Goal: Check status

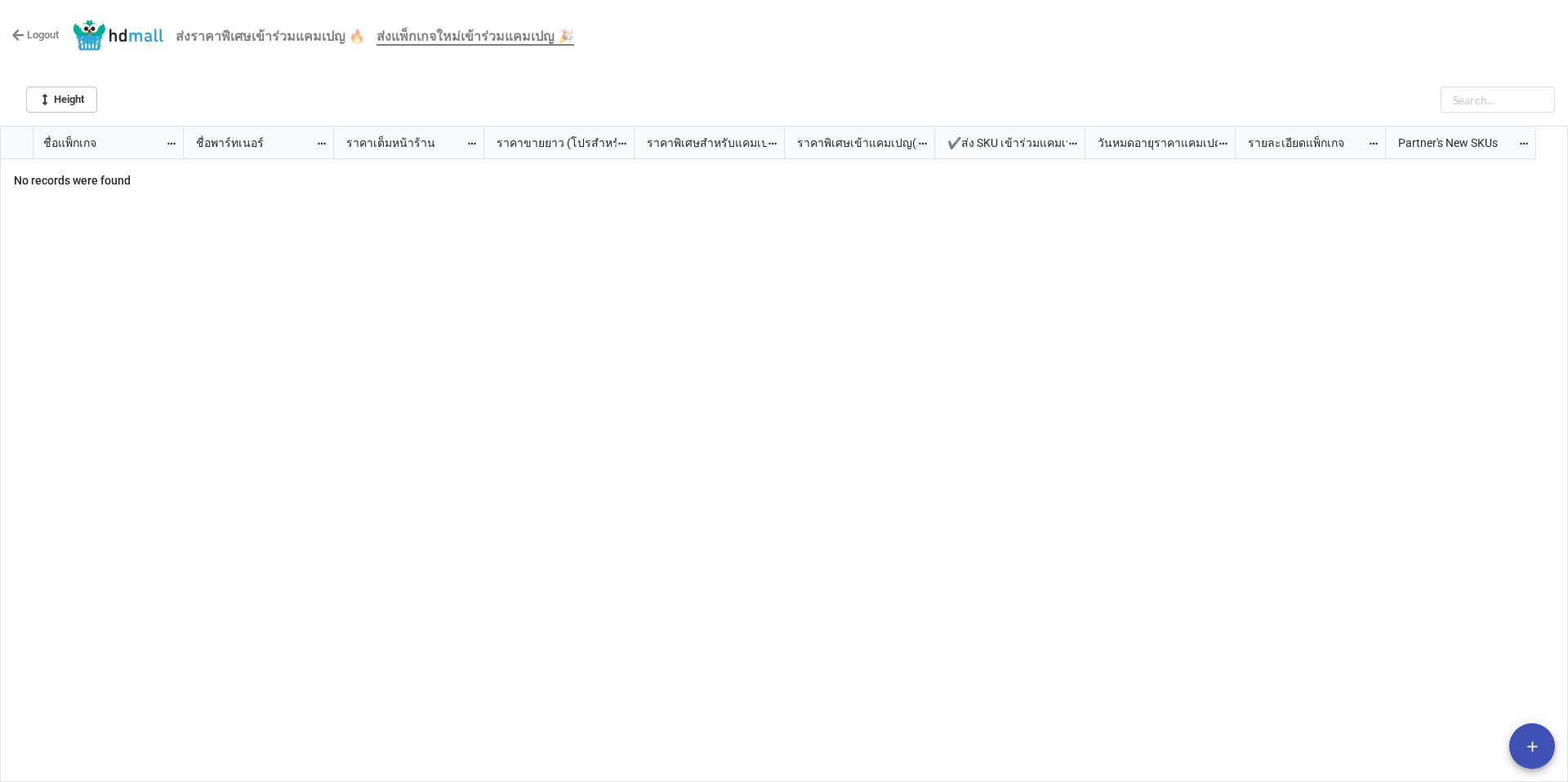
scroll to position [647, 1558]
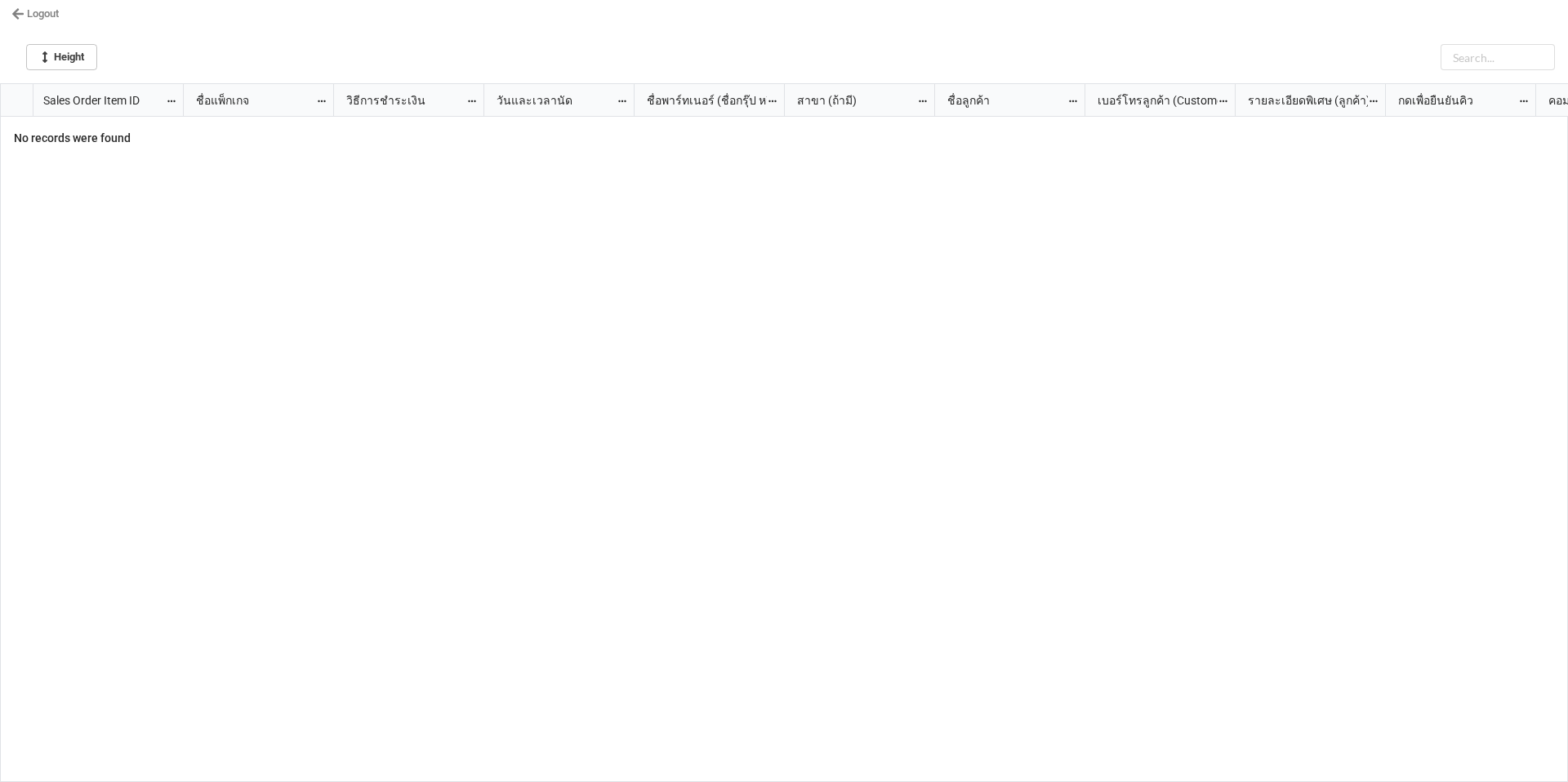
scroll to position [688, 1558]
